Goal: Transaction & Acquisition: Purchase product/service

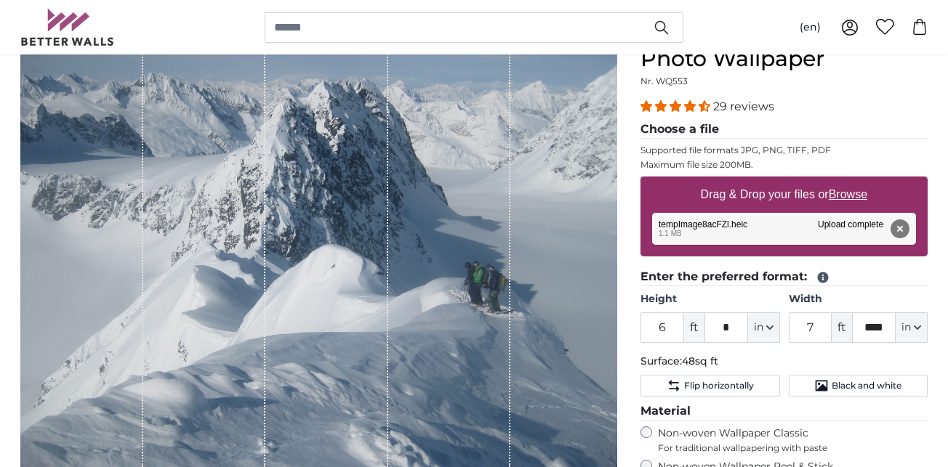
scroll to position [172, 0]
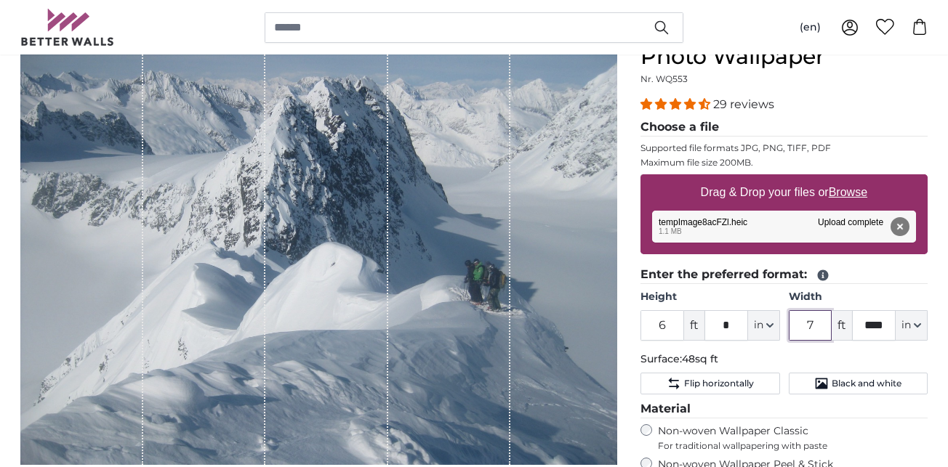
click at [802, 327] on input "7" at bounding box center [811, 325] width 44 height 31
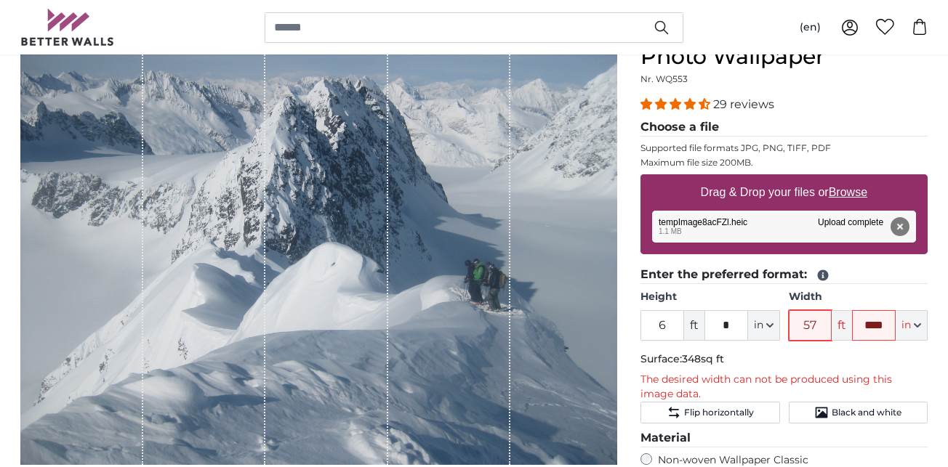
type input "5"
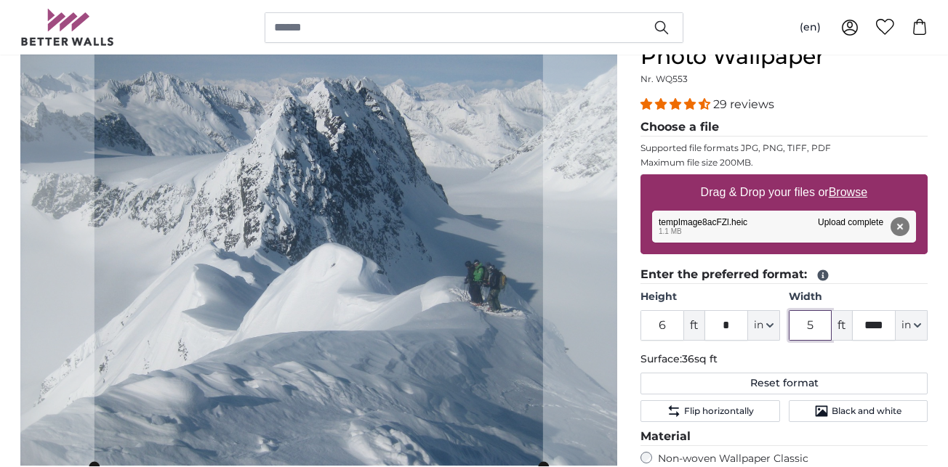
type input "5"
click at [860, 324] on input "****" at bounding box center [874, 325] width 44 height 31
type input "*"
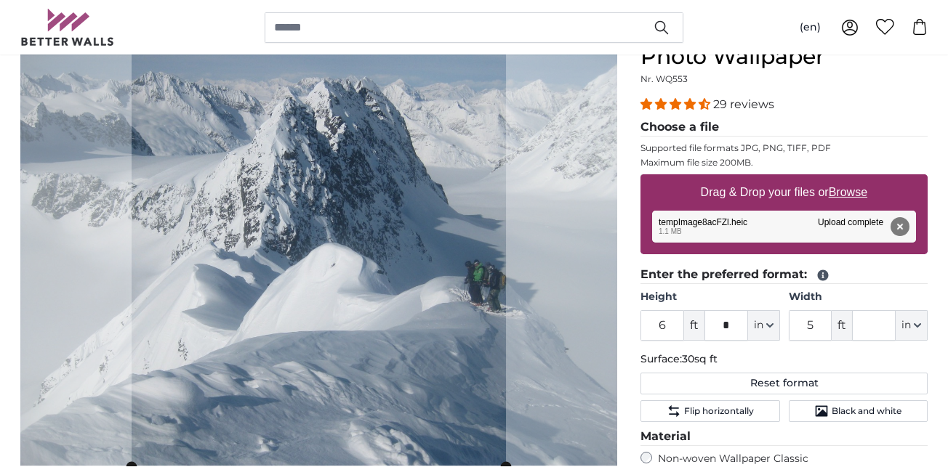
click at [897, 355] on p "Surface: 30sq ft" at bounding box center [783, 359] width 287 height 15
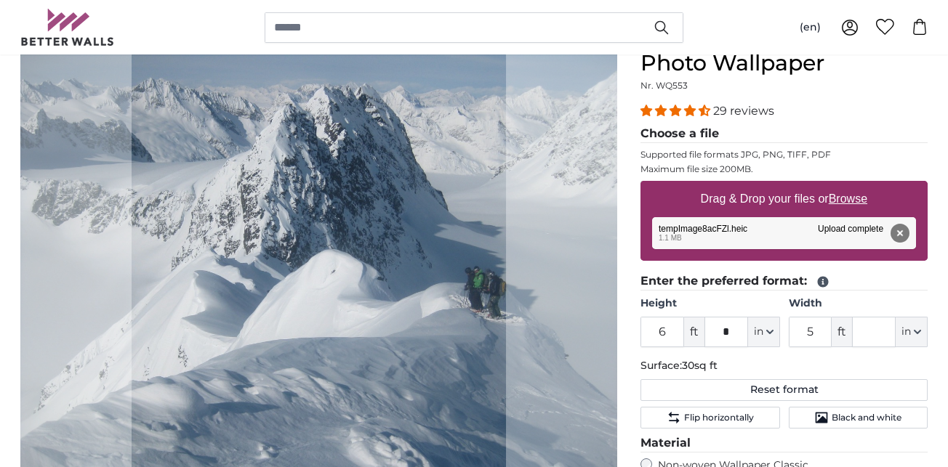
scroll to position [166, 0]
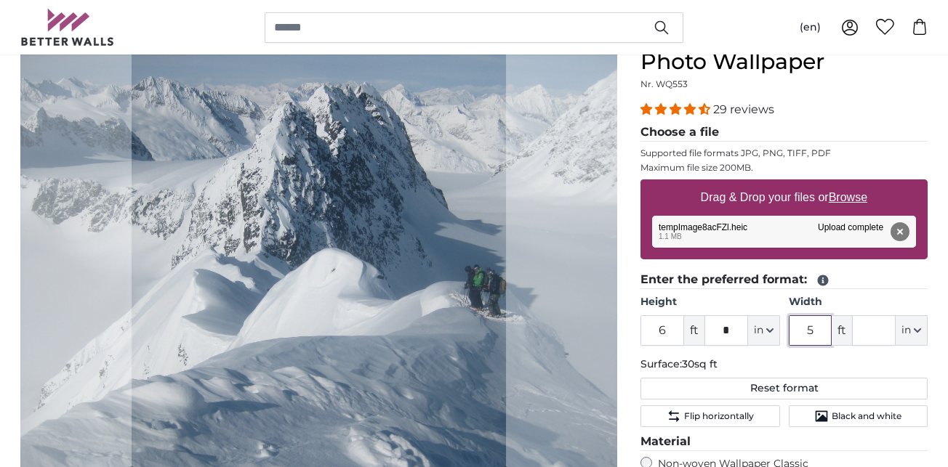
click at [807, 326] on input "5" at bounding box center [811, 330] width 44 height 31
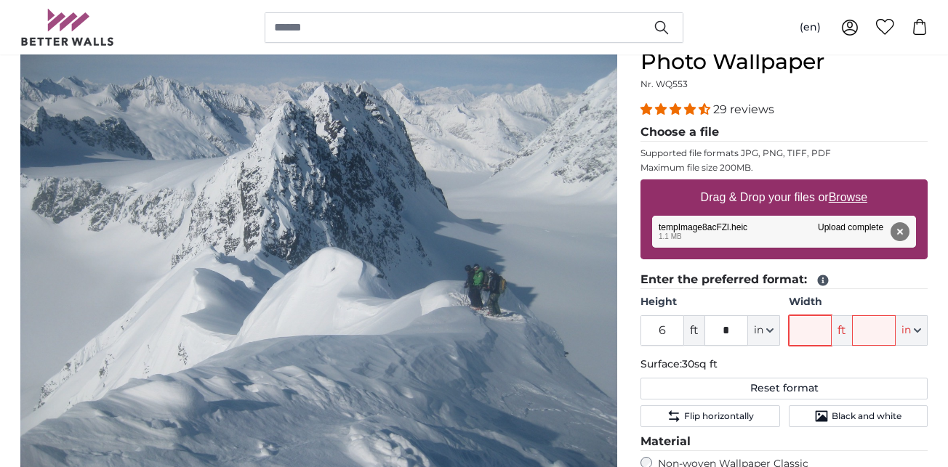
type input "6"
type input "7"
type input "8"
type input "*"
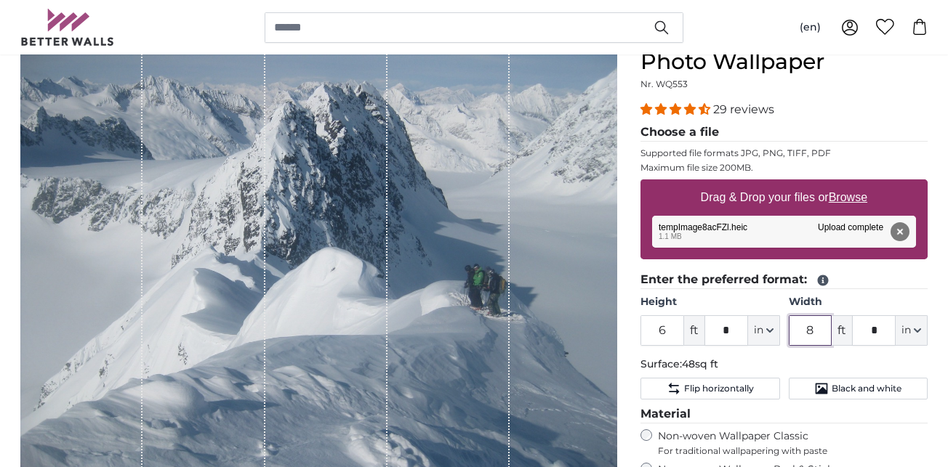
type input "8"
click at [663, 327] on input "6" at bounding box center [662, 330] width 44 height 31
type input "5"
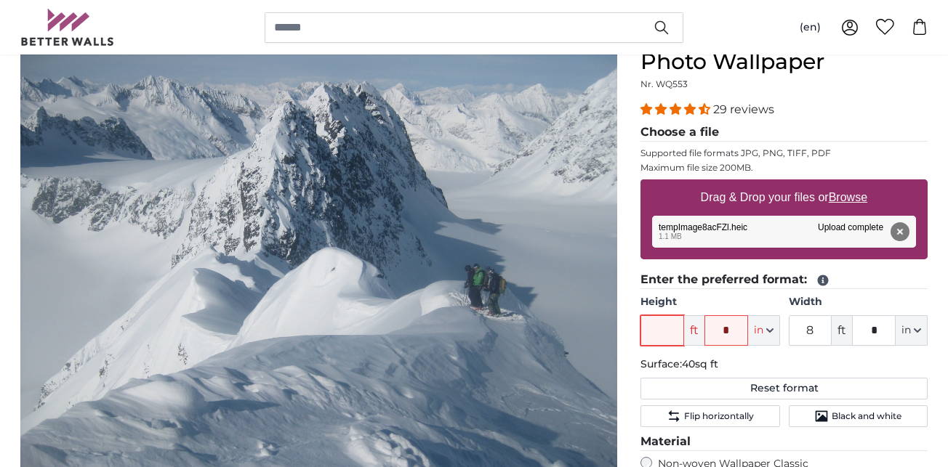
type input "6"
